Goal: Information Seeking & Learning: Obtain resource

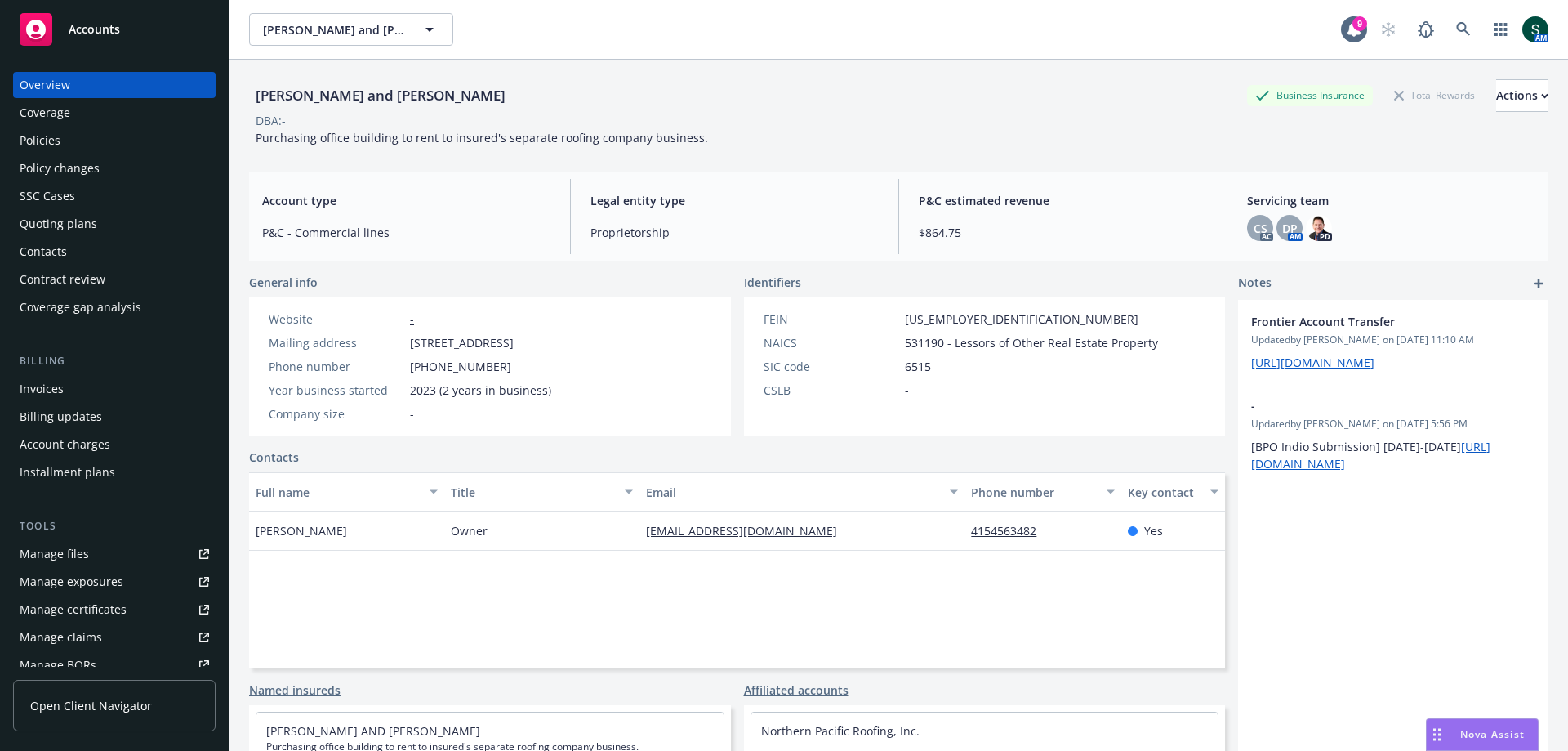
click at [95, 29] on span "Accounts" at bounding box center [94, 29] width 51 height 13
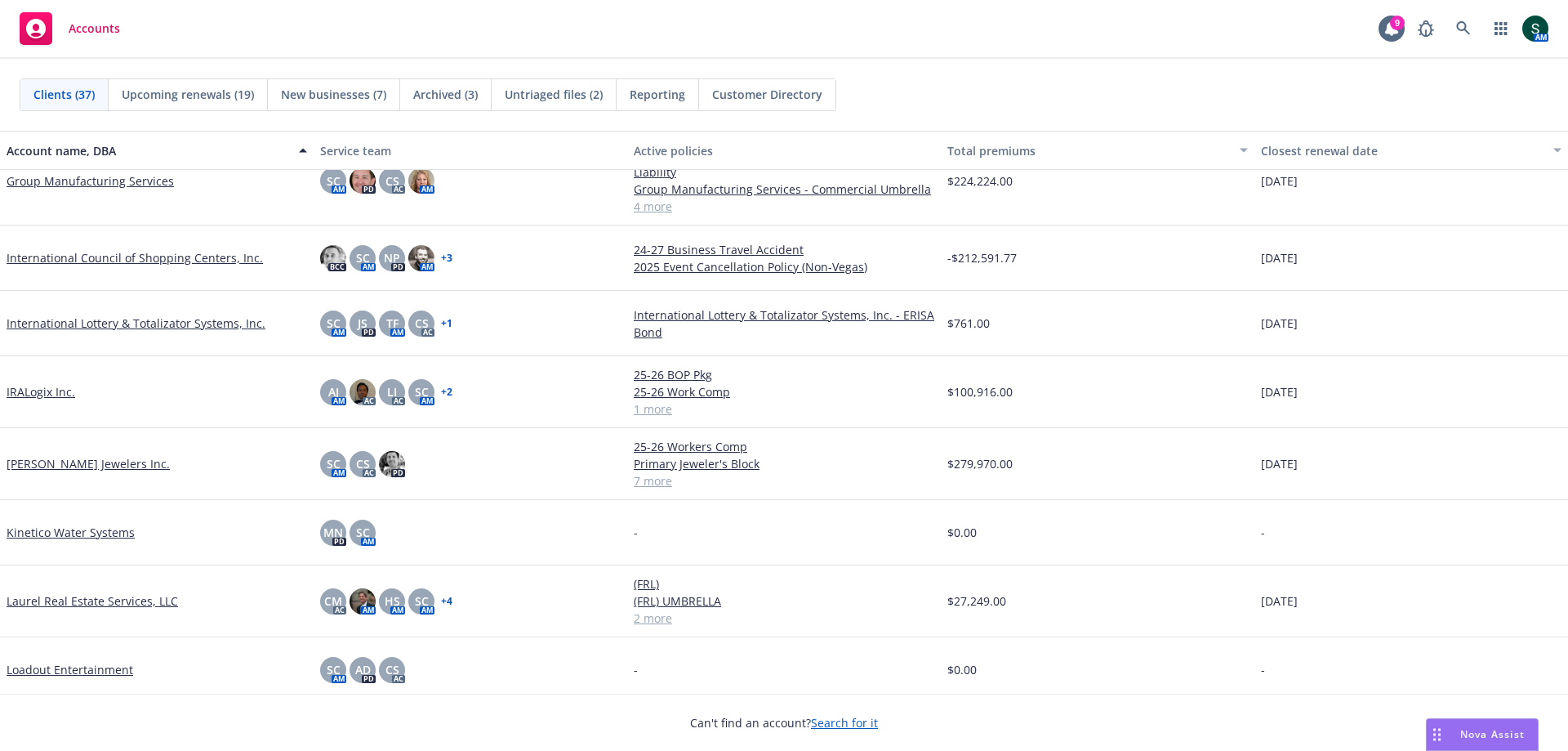
scroll to position [817, 0]
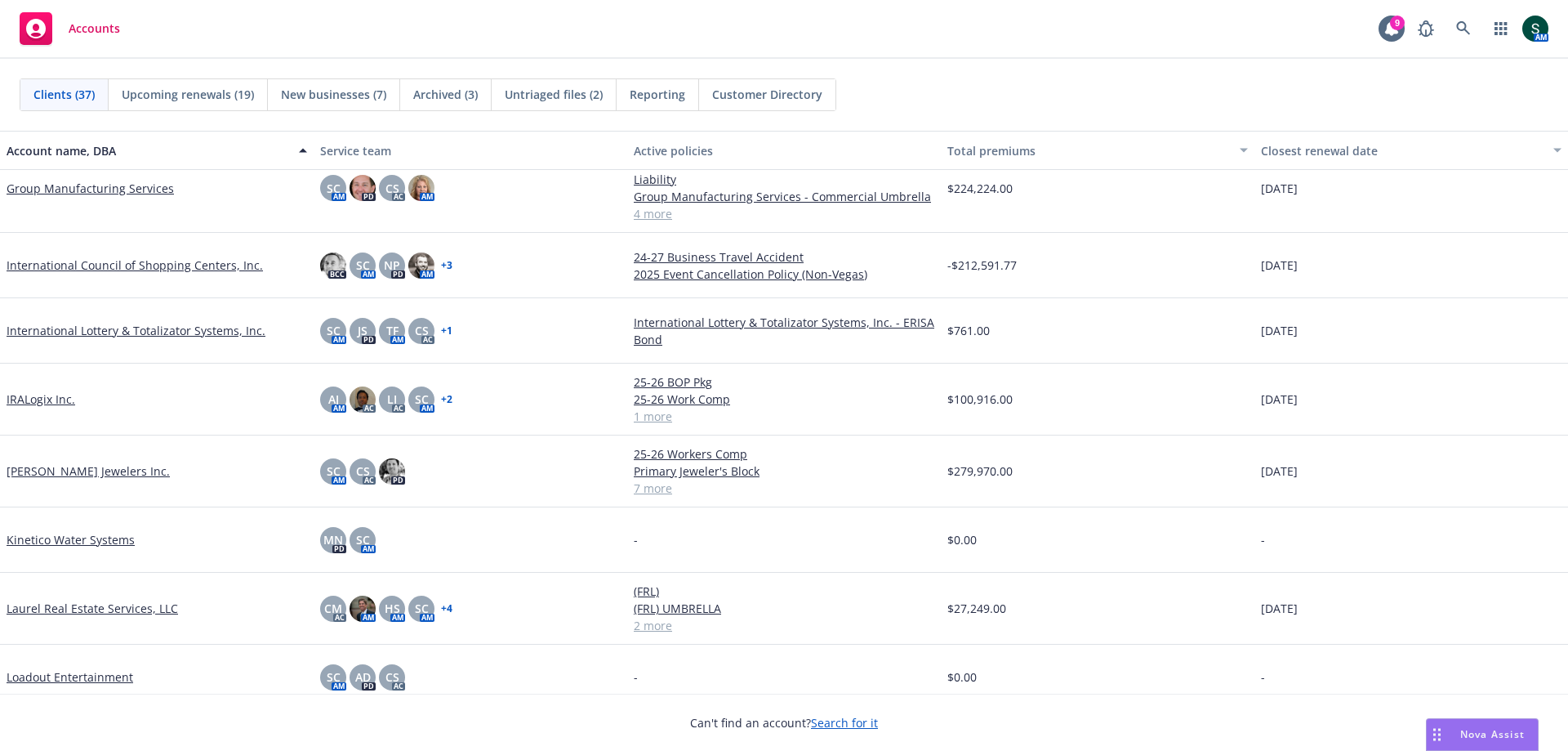
click at [42, 402] on link "IRALogix Inc." at bounding box center [40, 399] width 68 height 17
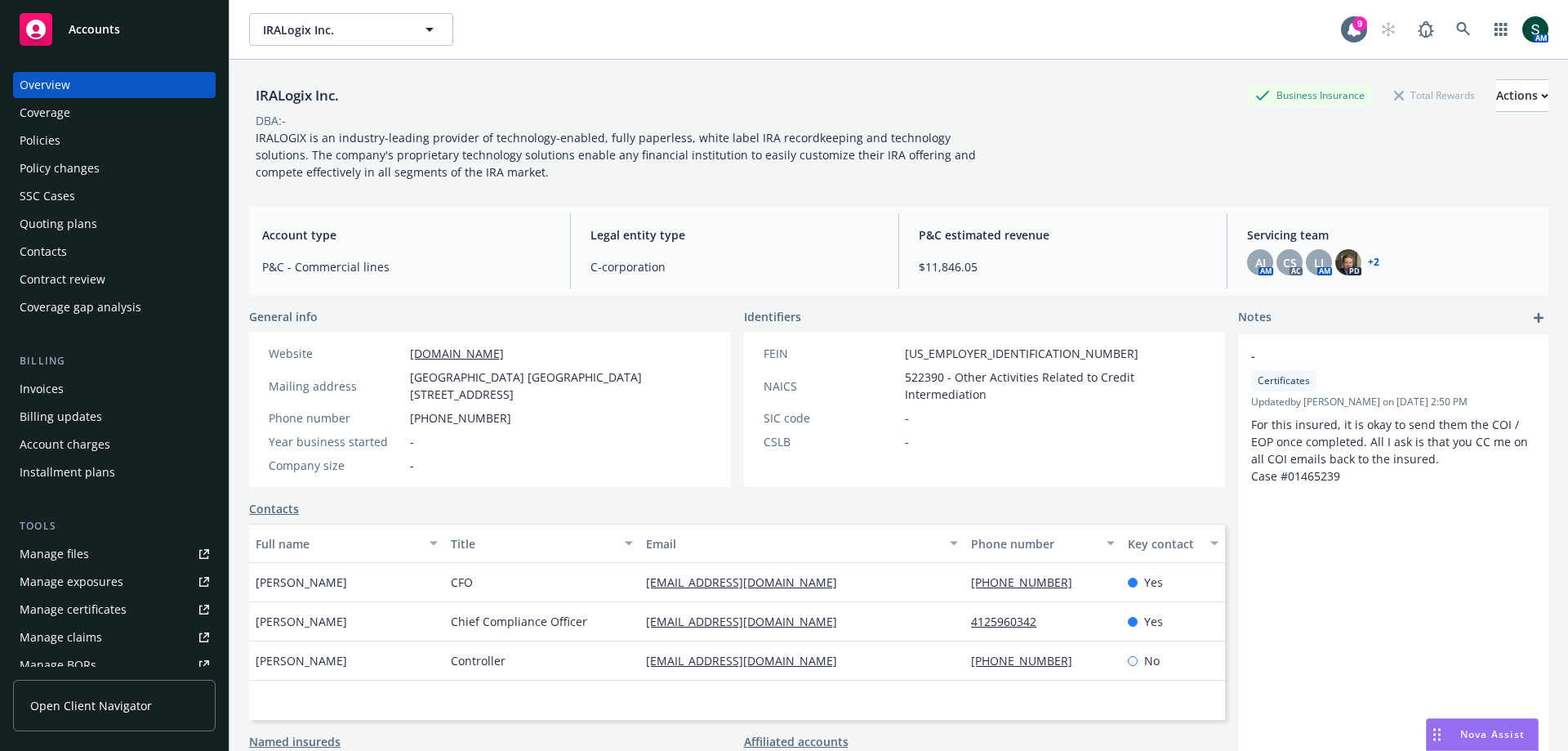
click at [53, 142] on div "Policies" at bounding box center [40, 140] width 41 height 26
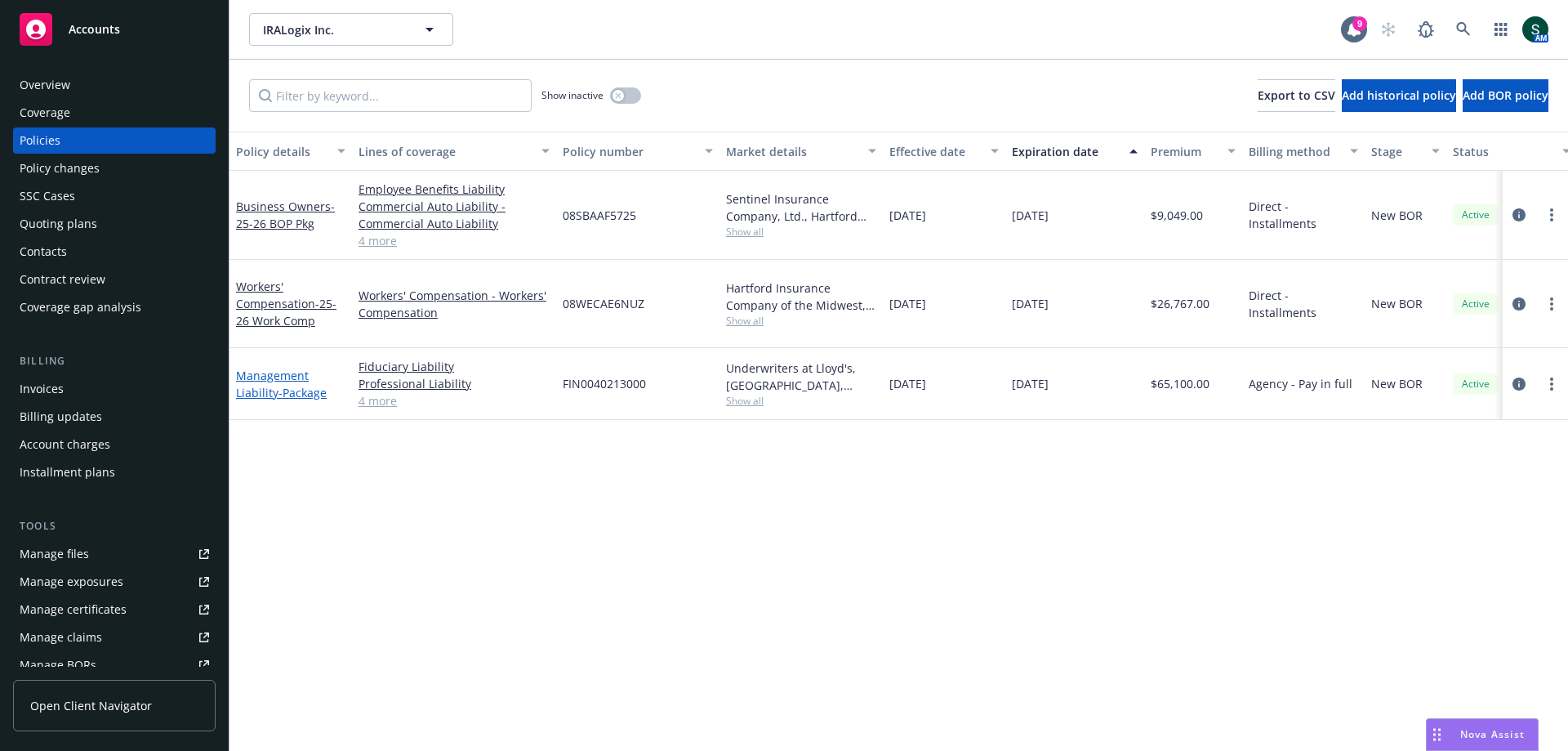
click at [275, 369] on link "Management Liability - Package" at bounding box center [281, 383] width 91 height 33
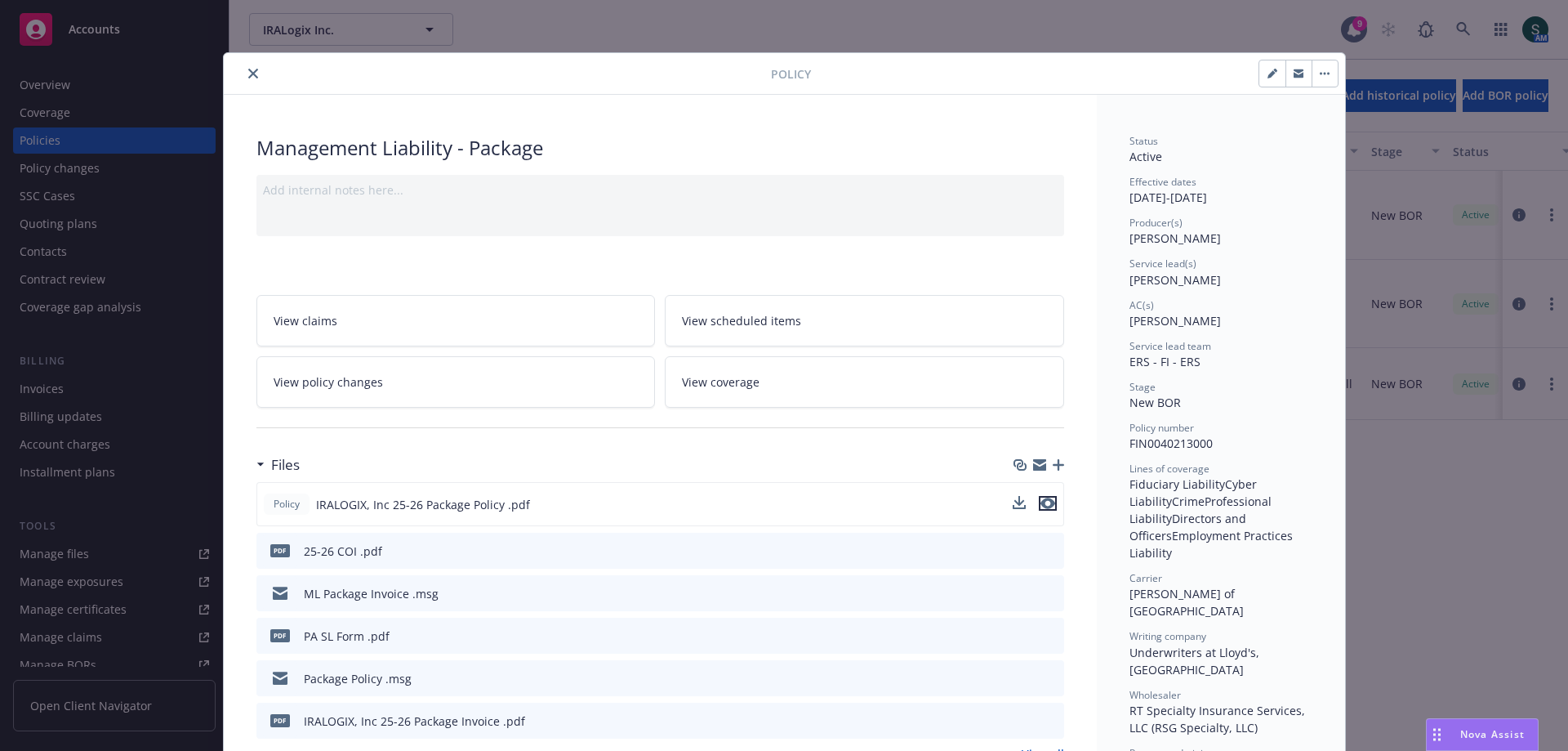
click at [1040, 504] on icon "preview file" at bounding box center [1047, 502] width 15 height 12
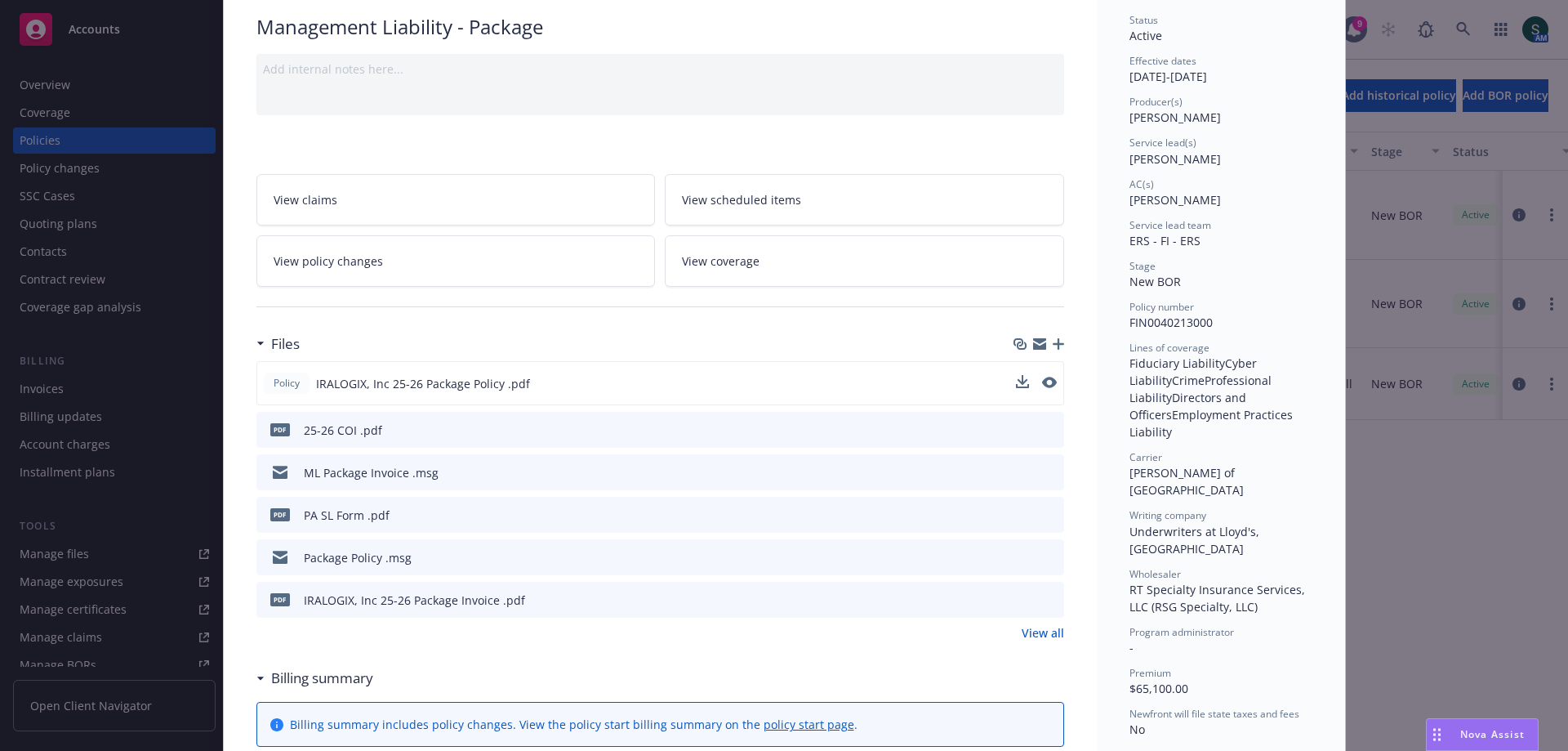
scroll to position [163, 0]
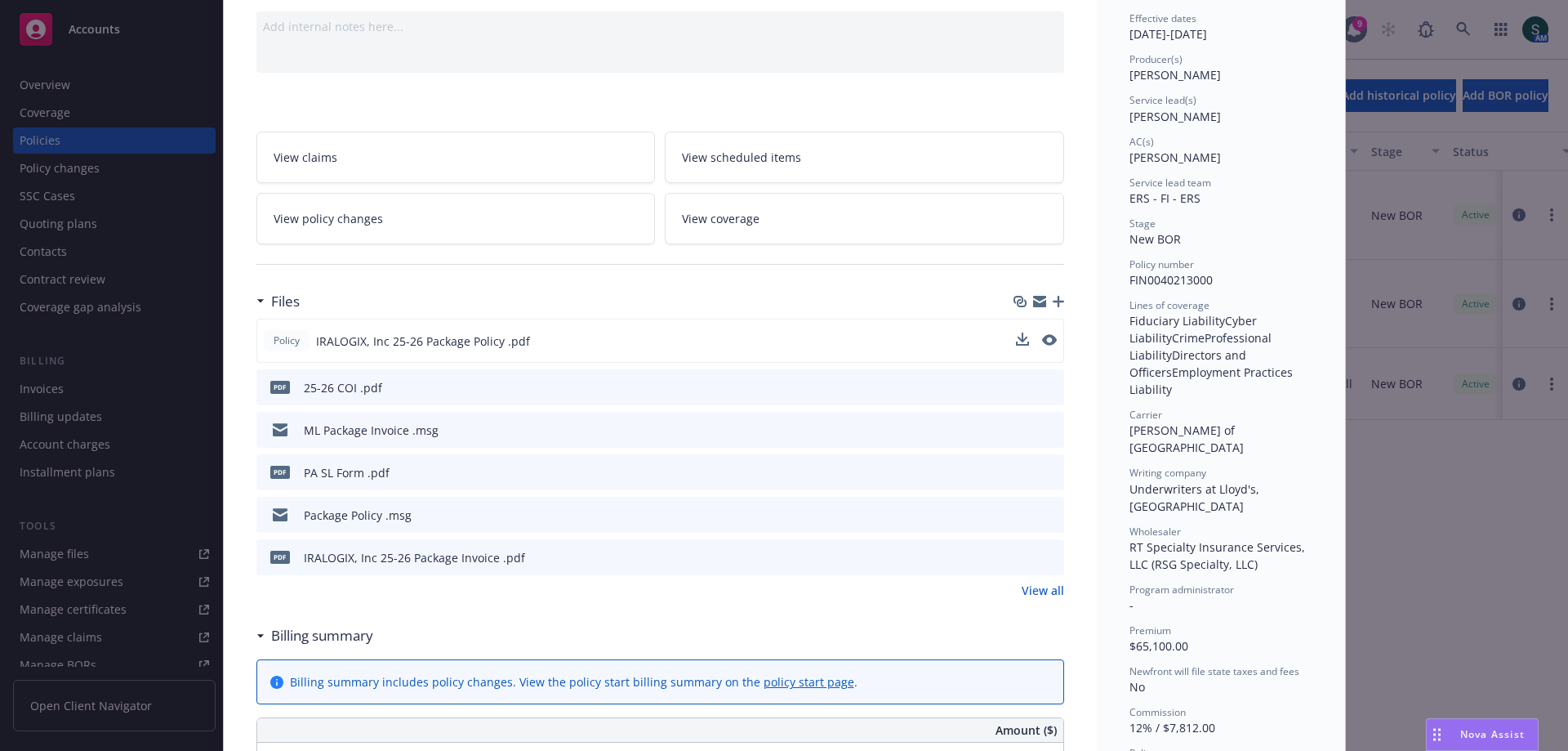
click at [1035, 590] on link "View all" at bounding box center [1043, 589] width 43 height 17
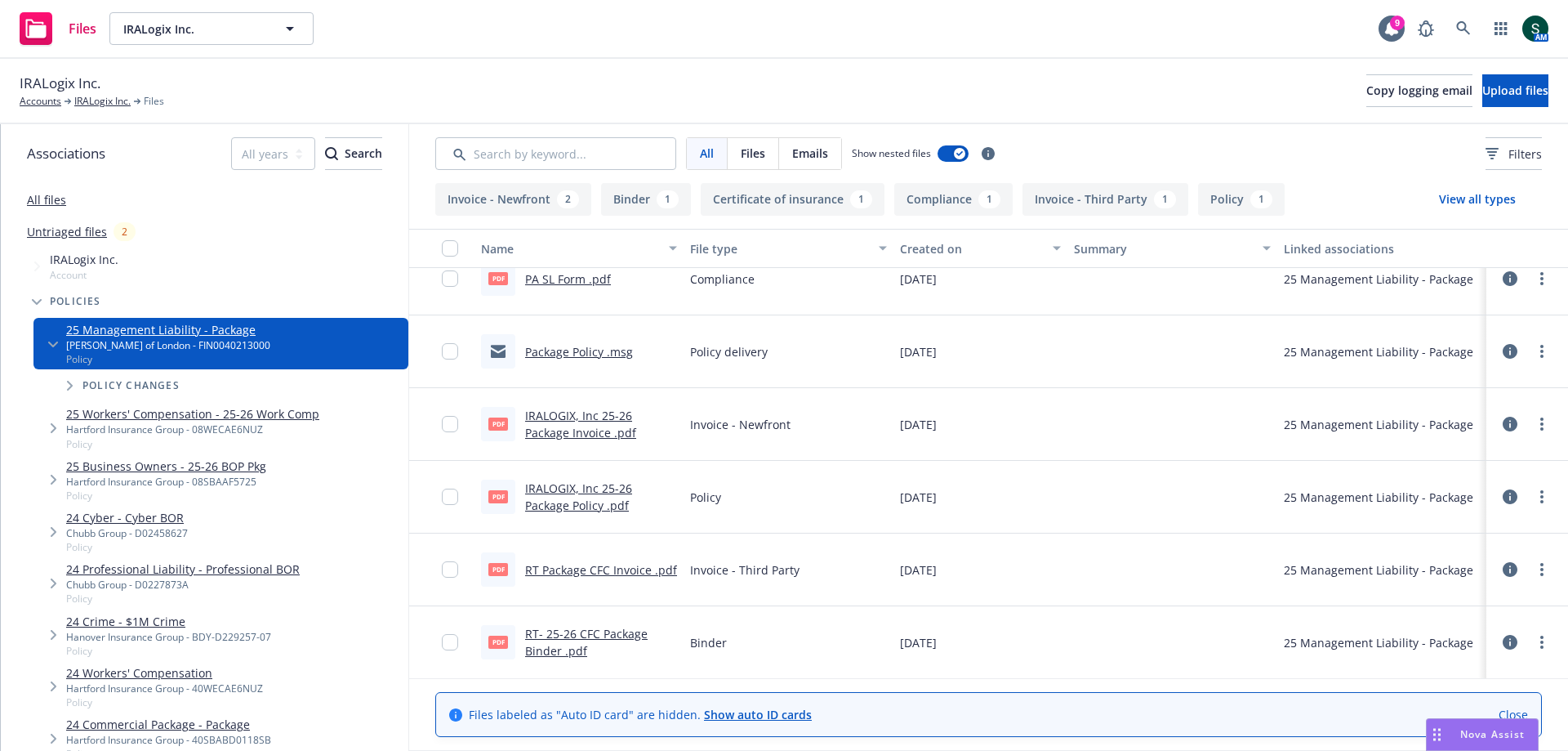
scroll to position [170, 0]
click at [548, 648] on link "RT- 25-26 CFC Package Binder .pdf" at bounding box center [587, 641] width 122 height 33
click at [579, 427] on link "IRALOGIX, Inc 25-26 Package Invoice .pdf" at bounding box center [580, 423] width 111 height 33
click at [610, 571] on link "RT Package CFC Invoice .pdf" at bounding box center [601, 568] width 152 height 15
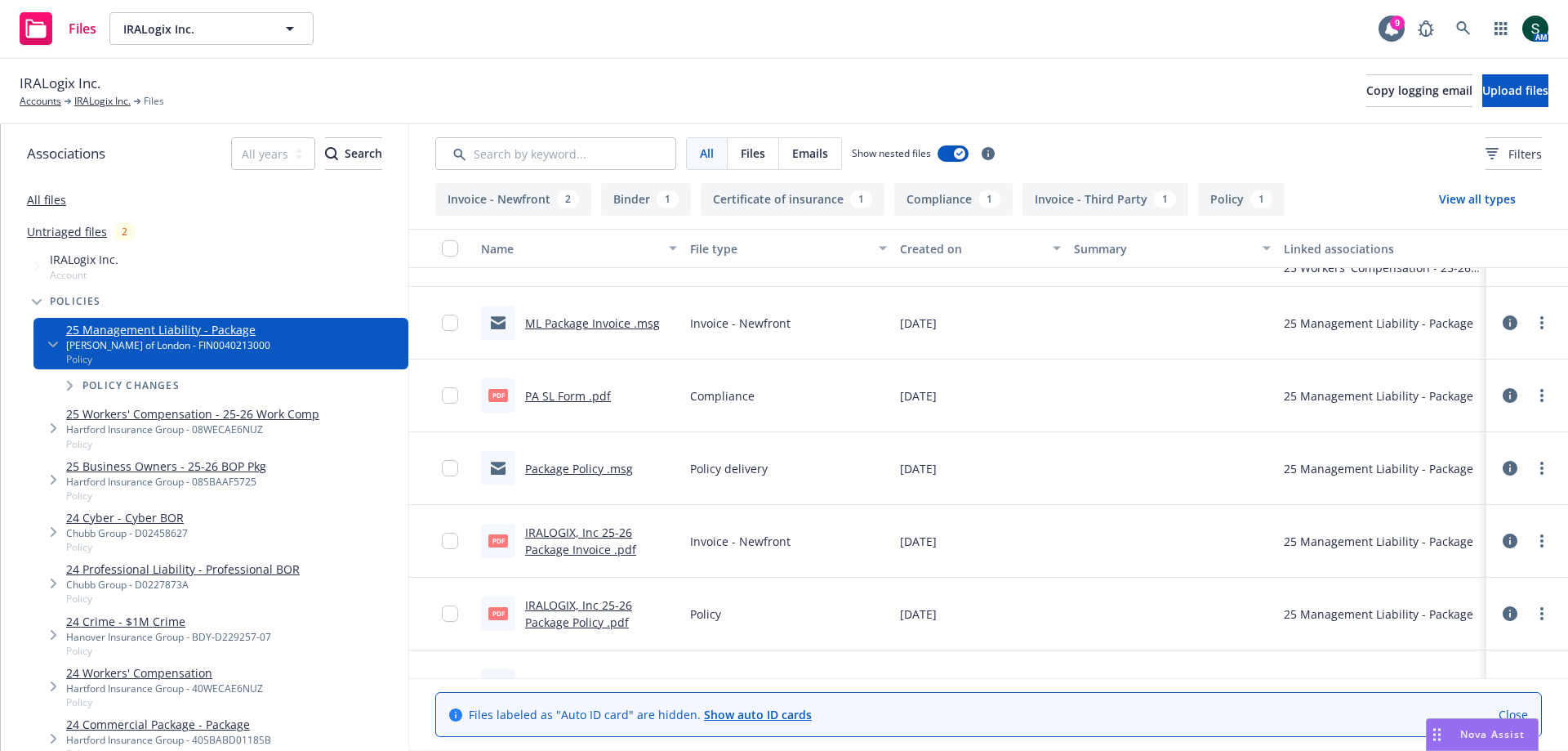
scroll to position [0, 0]
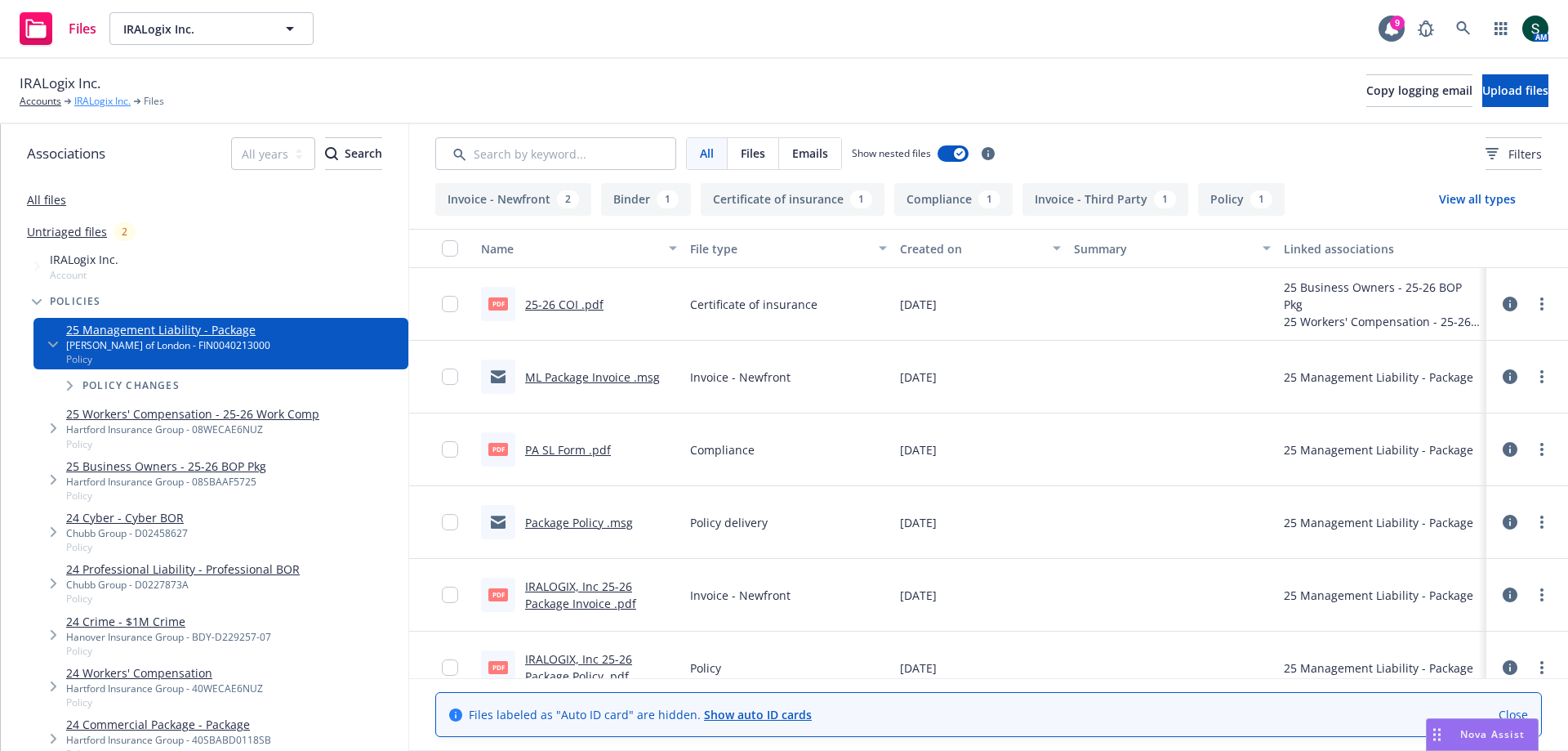
click at [105, 99] on link "IRALogix Inc." at bounding box center [103, 101] width 57 height 15
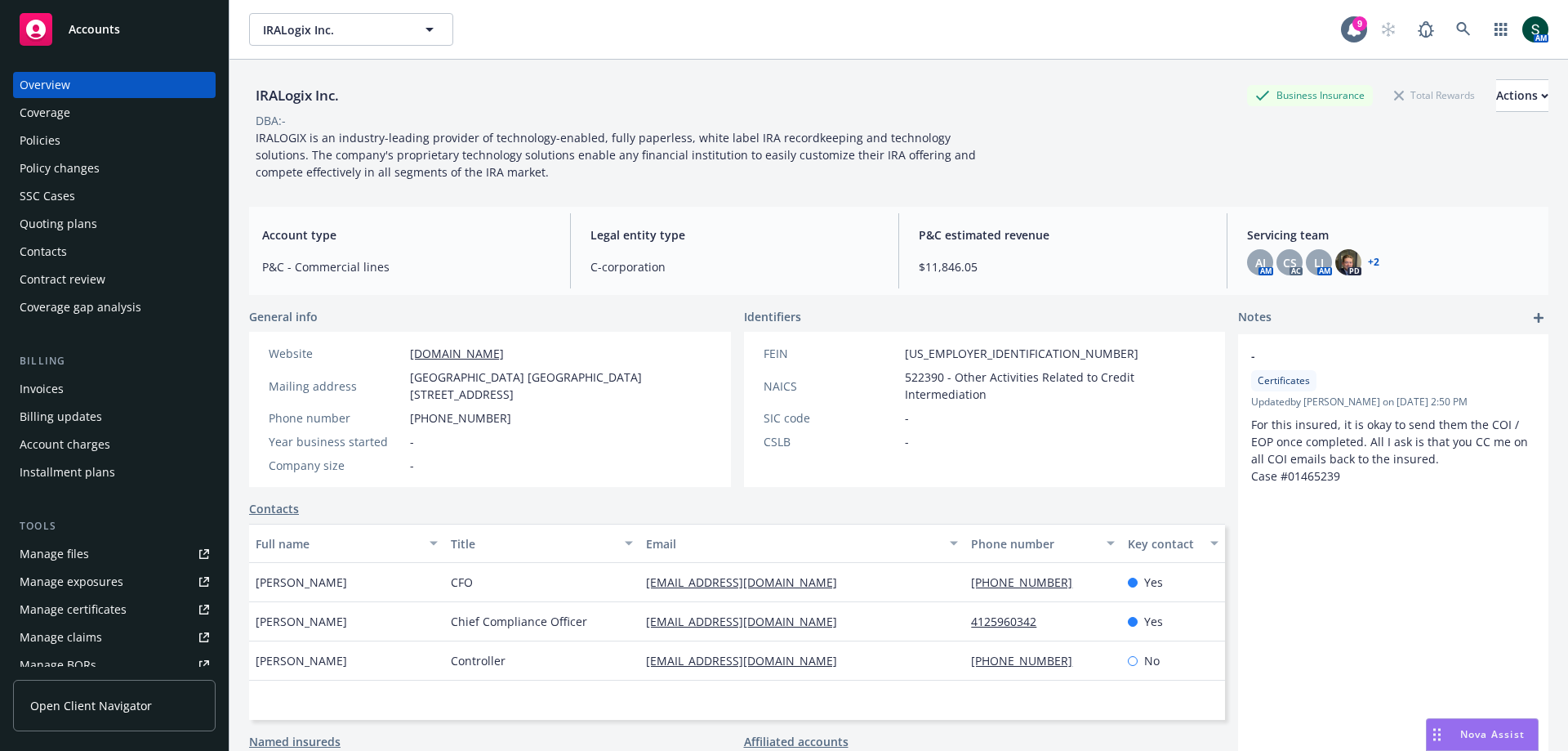
click at [67, 225] on div "Quoting plans" at bounding box center [58, 223] width 77 height 26
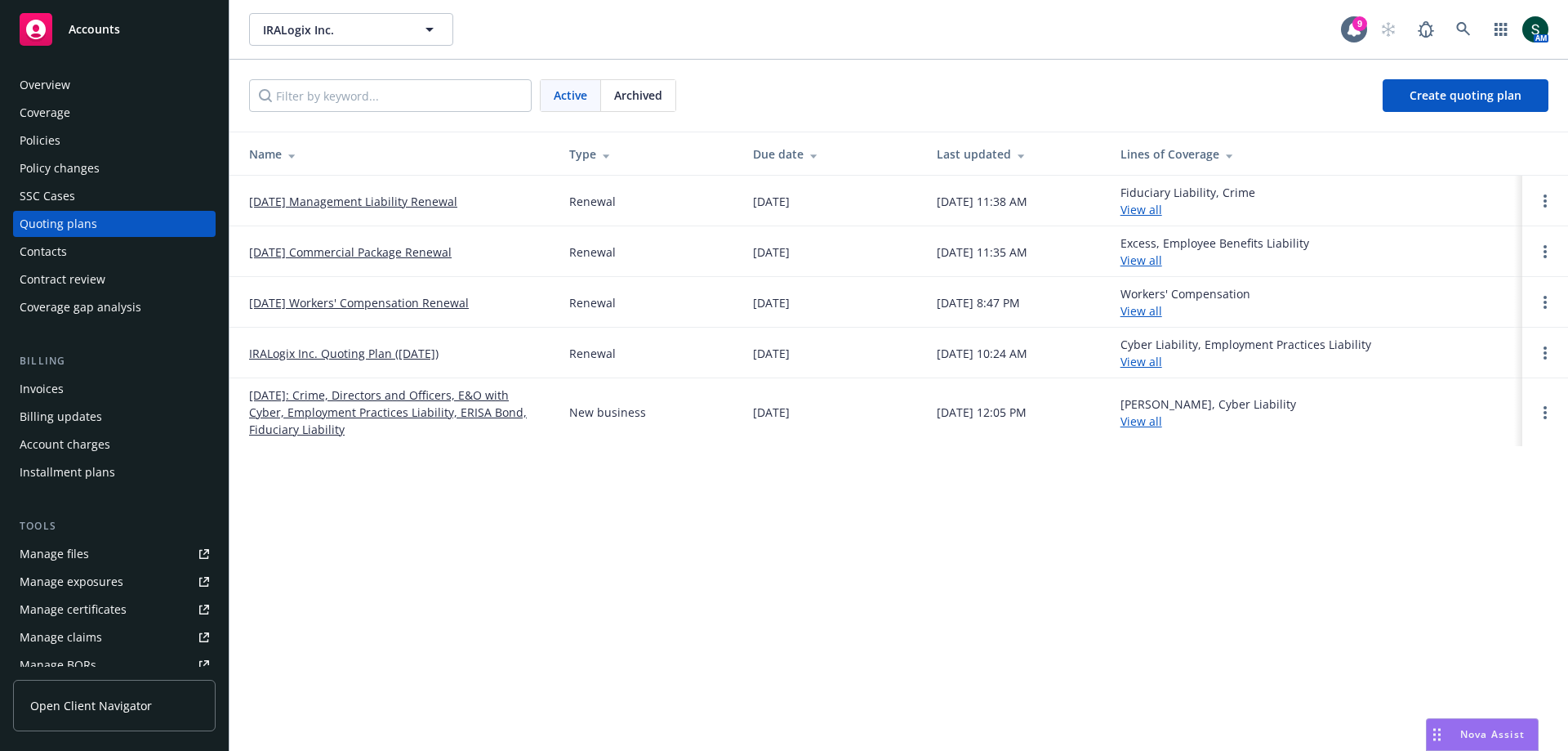
click at [414, 395] on link "02/14/2025: Crime, Directors and Officers, E&O with Cyber, Employment Practices…" at bounding box center [396, 412] width 294 height 51
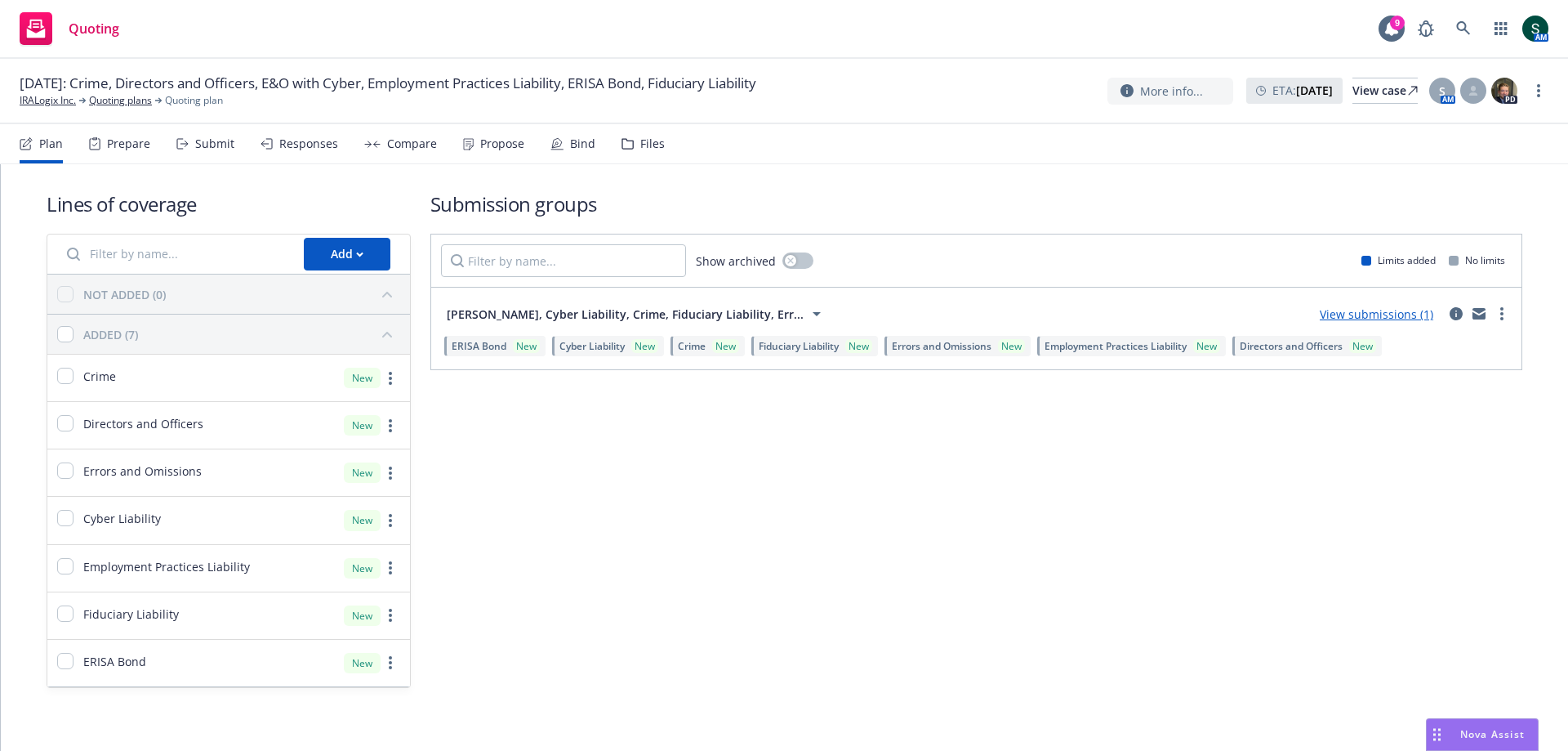
click at [1383, 319] on link "View submissions (1)" at bounding box center [1376, 313] width 114 height 15
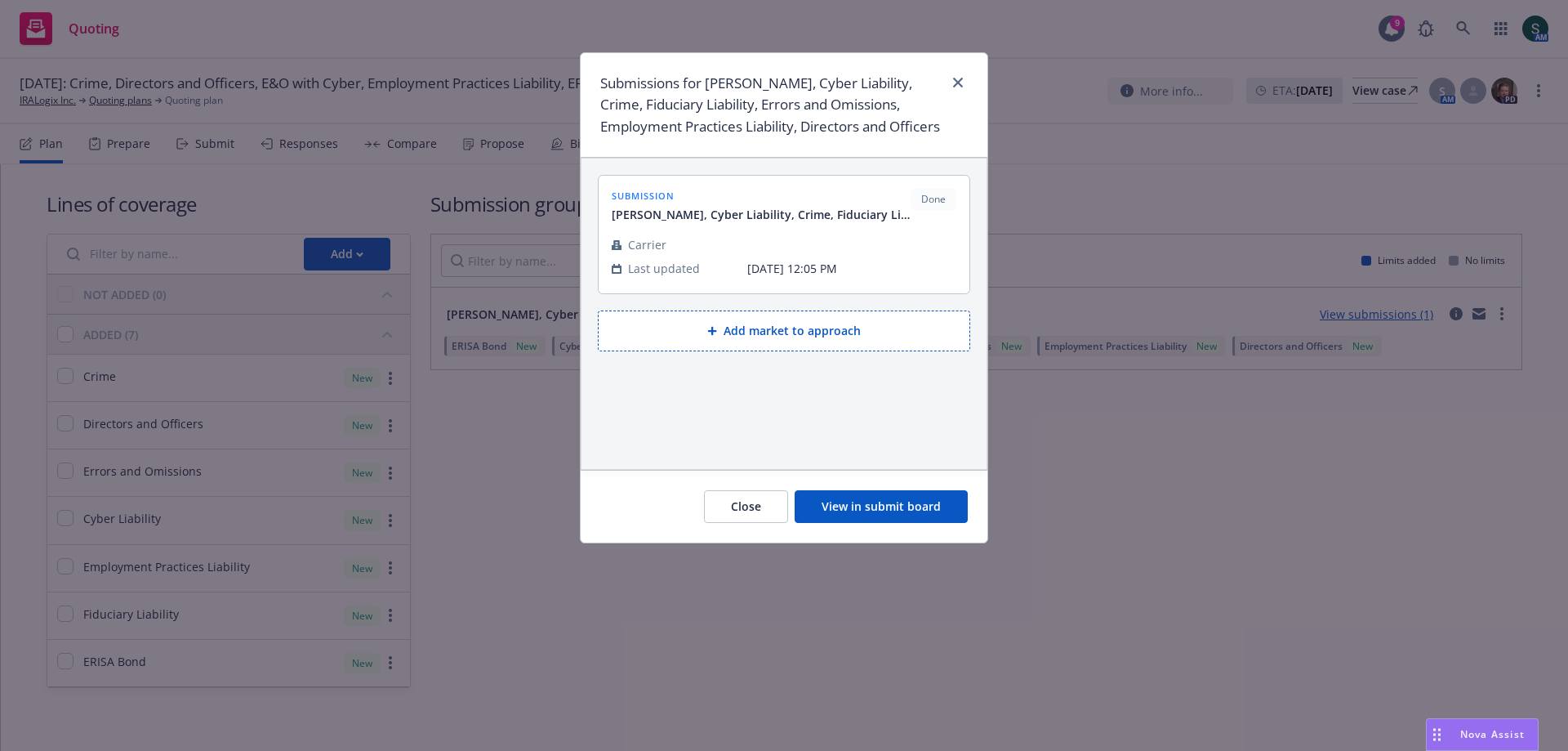
click at [851, 523] on button "View in submit board" at bounding box center [880, 506] width 173 height 33
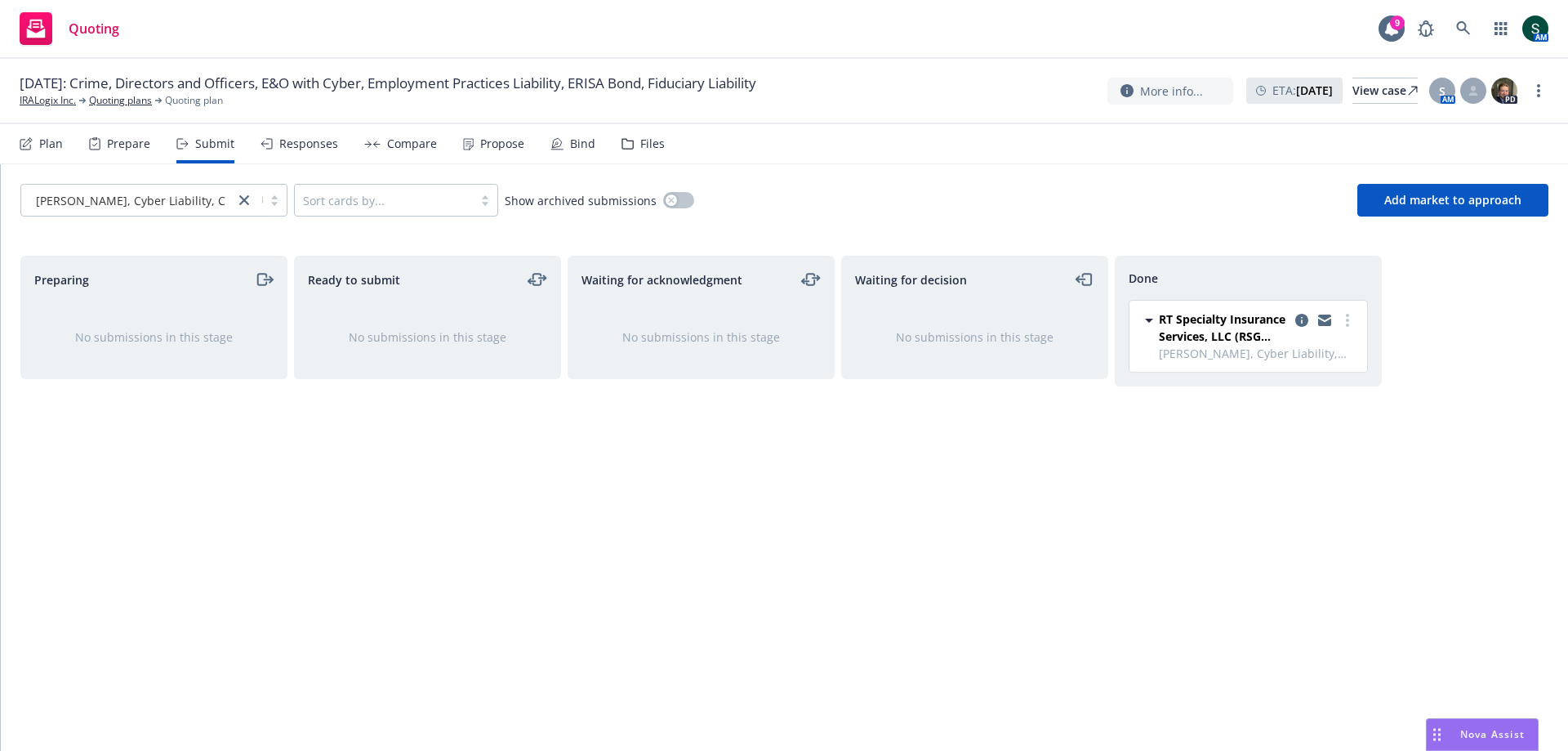
click at [631, 140] on div "Files" at bounding box center [642, 144] width 43 height 39
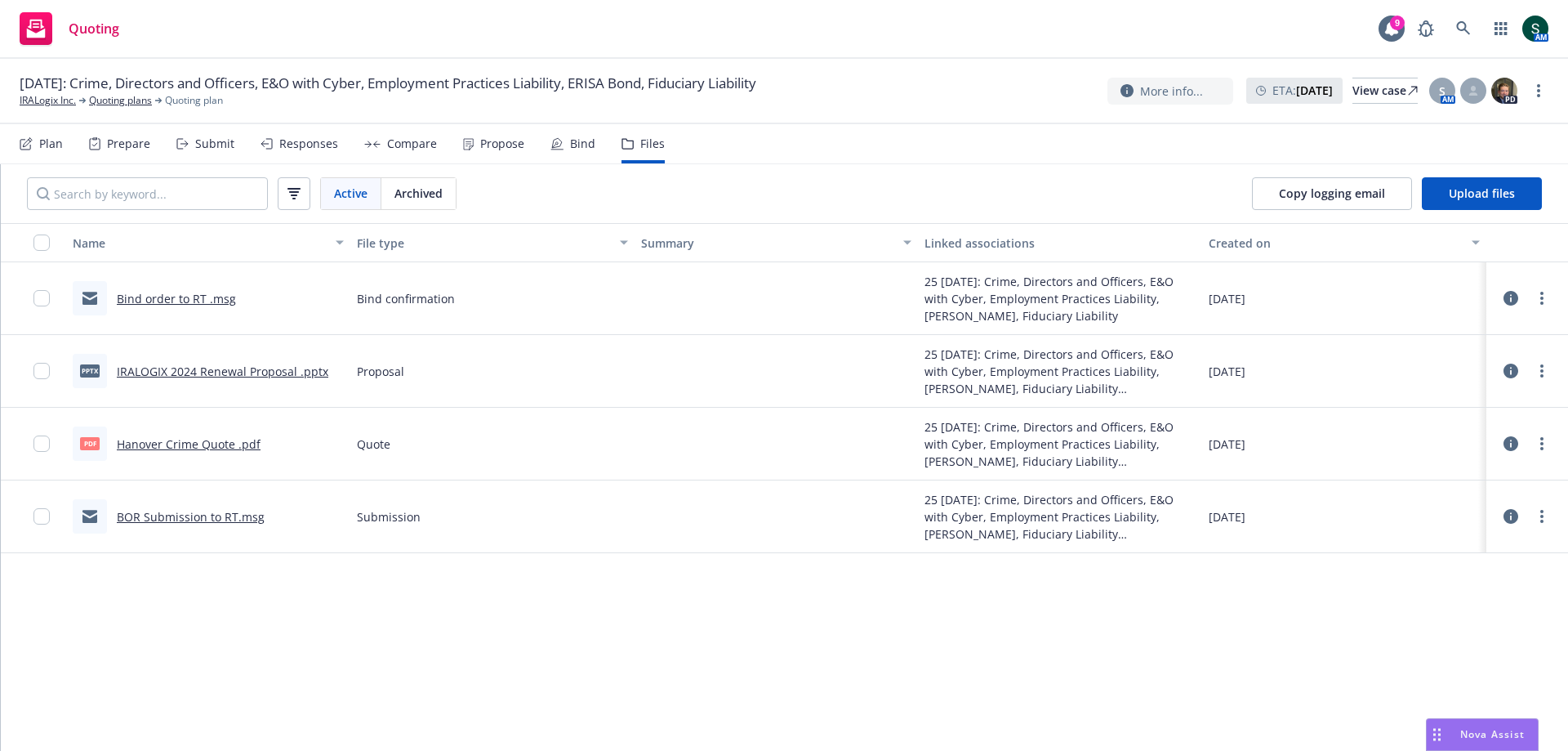
click at [244, 374] on link "IRALOGIX 2024 Renewal Proposal .pptx" at bounding box center [223, 371] width 211 height 15
click at [55, 105] on link "IRALogix Inc." at bounding box center [48, 100] width 57 height 15
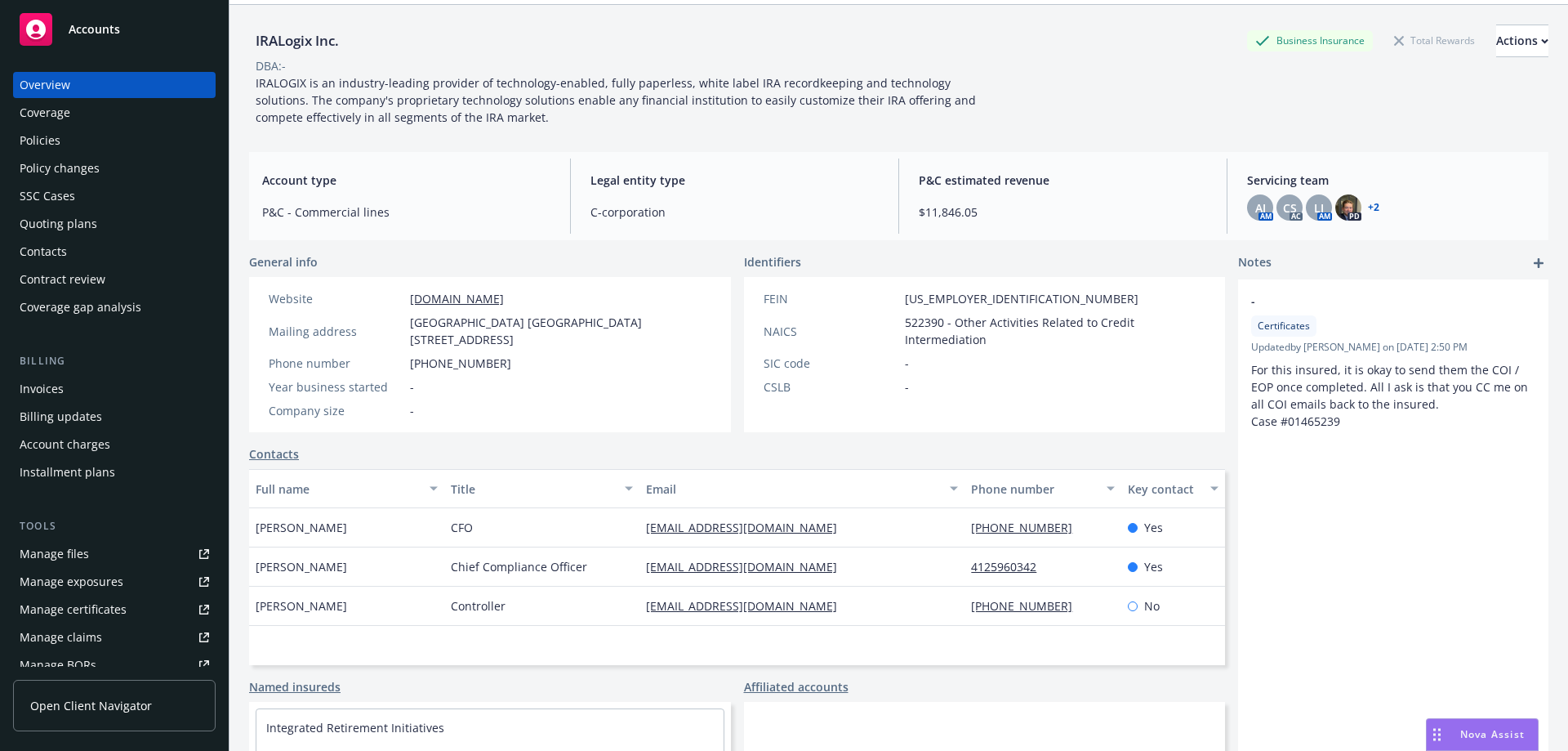
scroll to position [155, 0]
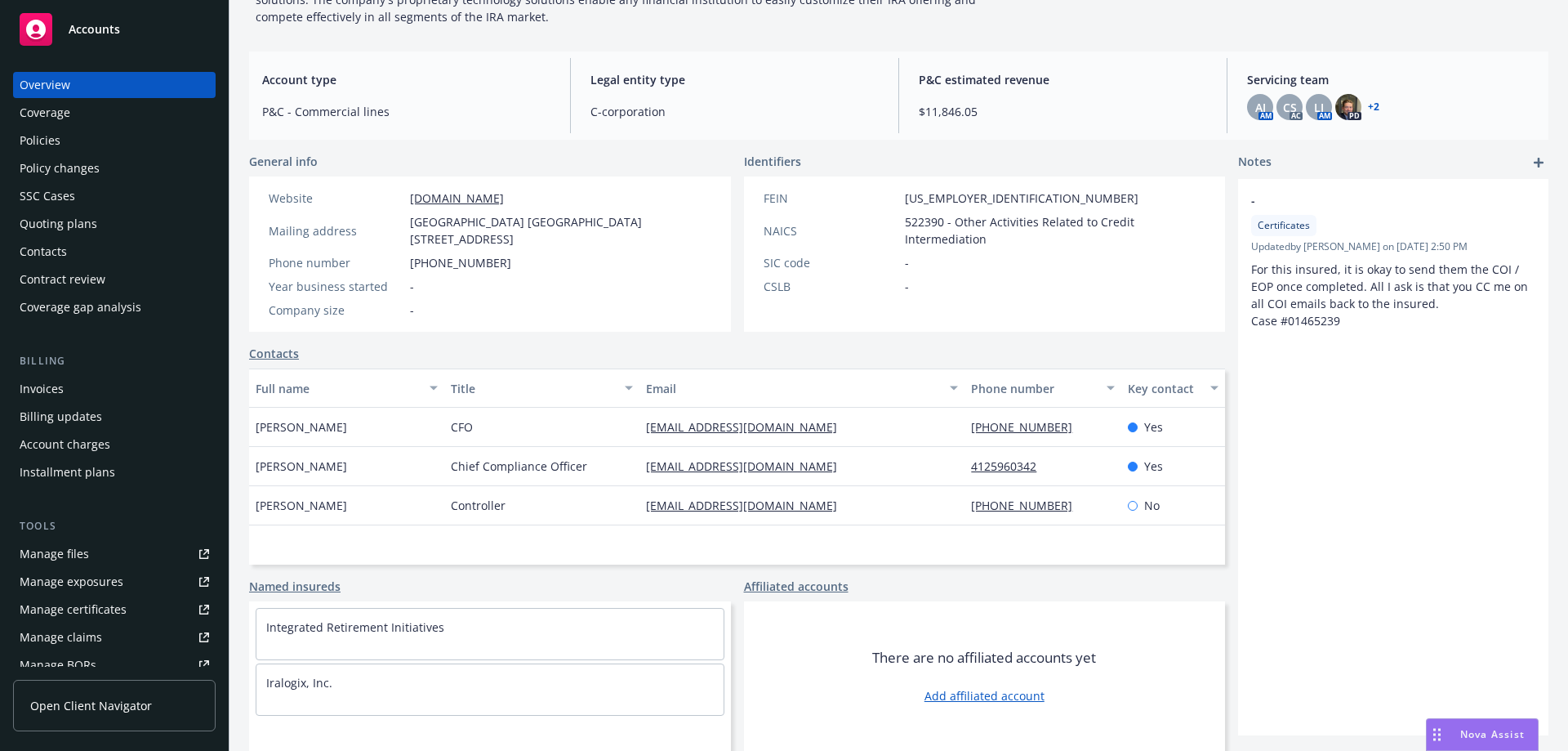
click at [27, 138] on div "Policies" at bounding box center [40, 140] width 41 height 26
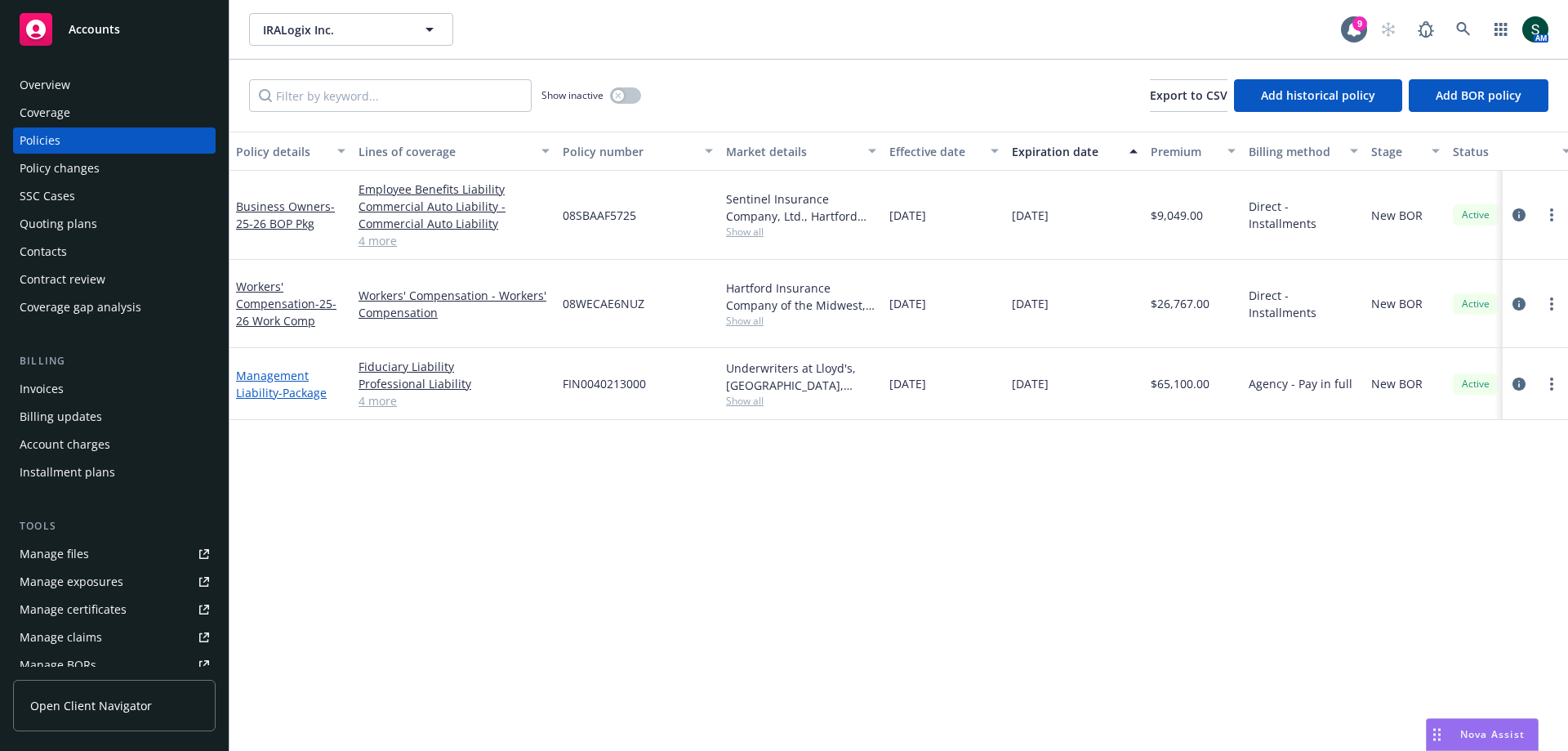
click at [272, 374] on link "Management Liability - Package" at bounding box center [281, 383] width 91 height 33
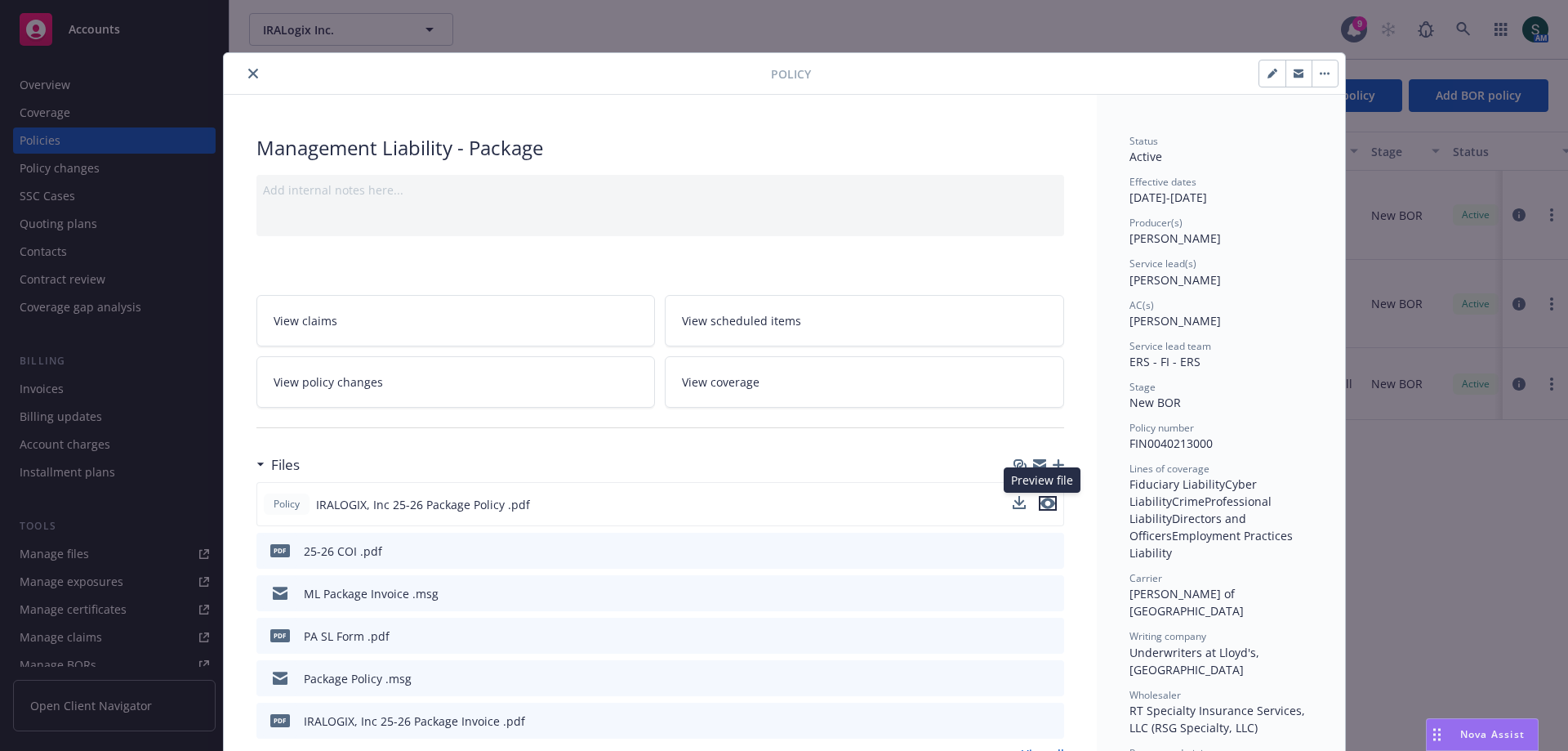
click at [1048, 500] on icon "preview file" at bounding box center [1047, 502] width 15 height 12
click at [248, 73] on icon "close" at bounding box center [253, 73] width 10 height 10
